Goal: Check status: Check status

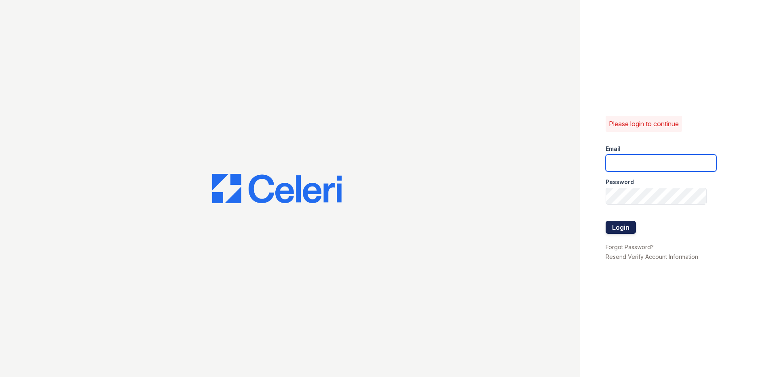
type input "[EMAIL_ADDRESS][DOMAIN_NAME]"
click at [615, 231] on button "Login" at bounding box center [620, 227] width 30 height 13
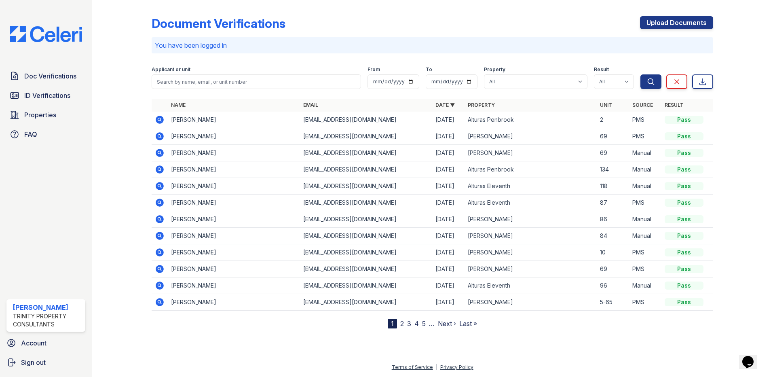
click at [158, 120] on icon at bounding box center [160, 120] width 8 height 8
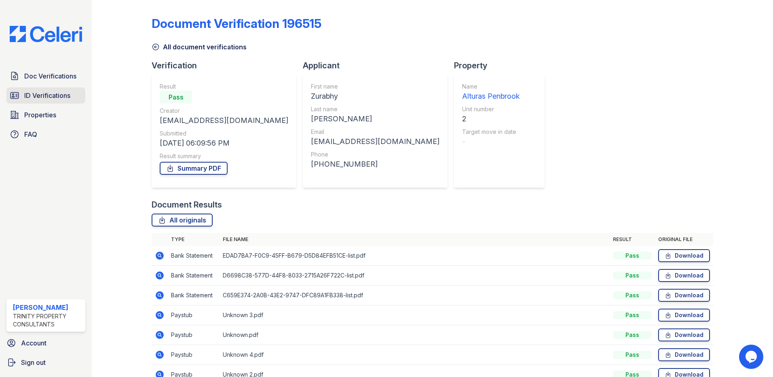
click at [64, 92] on span "ID Verifications" at bounding box center [47, 96] width 46 height 10
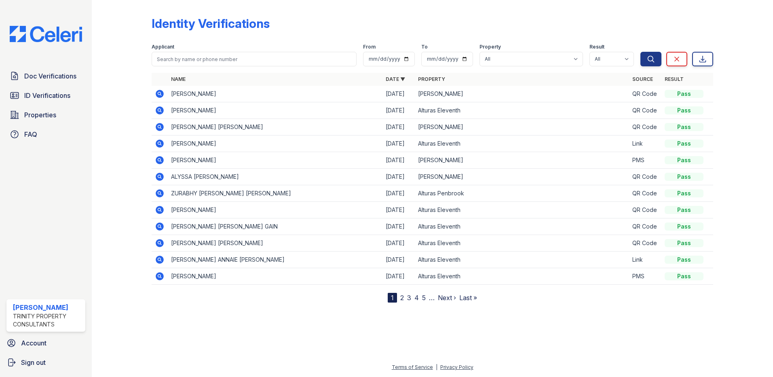
click at [160, 195] on icon at bounding box center [160, 193] width 8 height 8
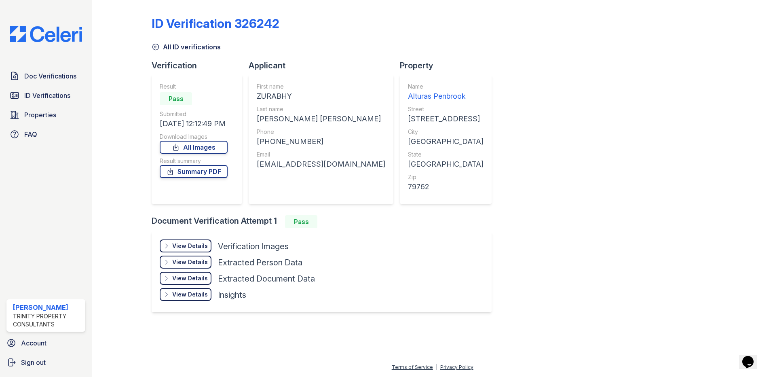
click at [188, 248] on div "View Details" at bounding box center [190, 246] width 36 height 8
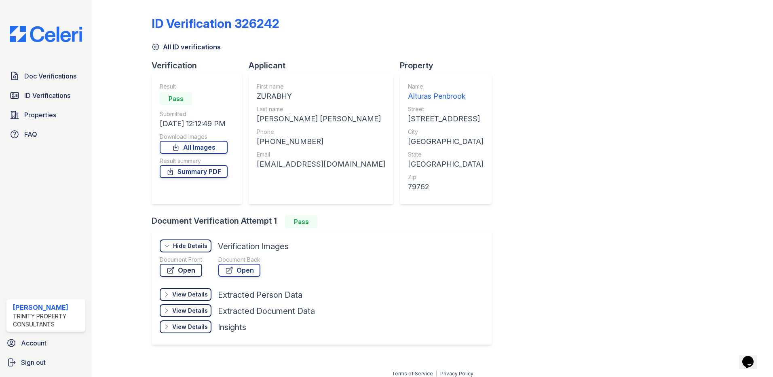
click at [188, 271] on link "Open" at bounding box center [181, 269] width 42 height 13
